Goal: Subscribe to service/newsletter

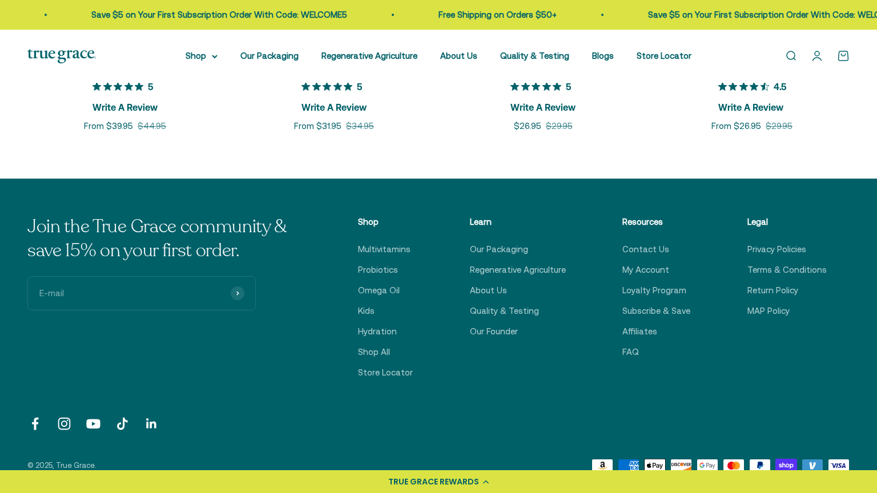
click at [142, 294] on input "E-mail" at bounding box center [141, 293] width 228 height 34
type input "[PERSON_NAME][EMAIL_ADDRESS][DOMAIN_NAME]"
